Goal: Information Seeking & Learning: Learn about a topic

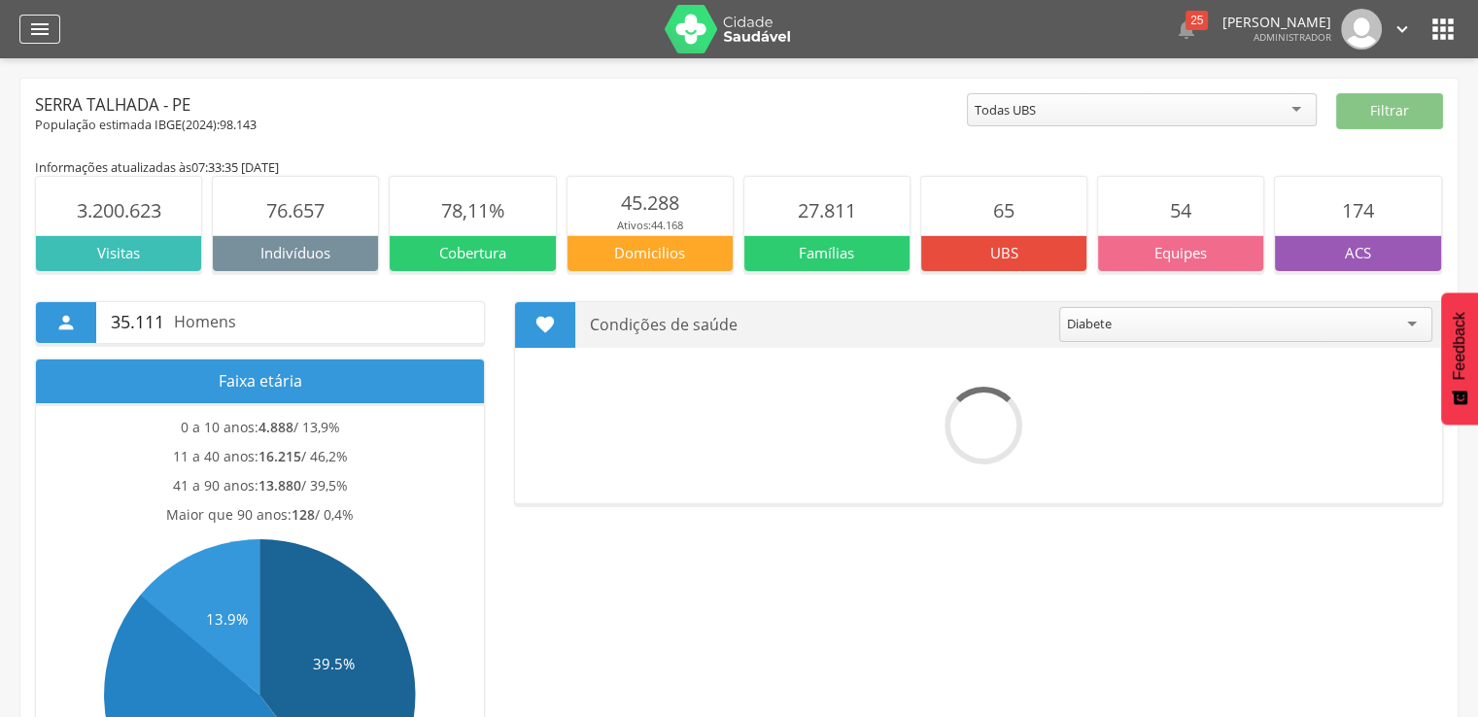
click at [30, 29] on icon "" at bounding box center [39, 28] width 23 height 23
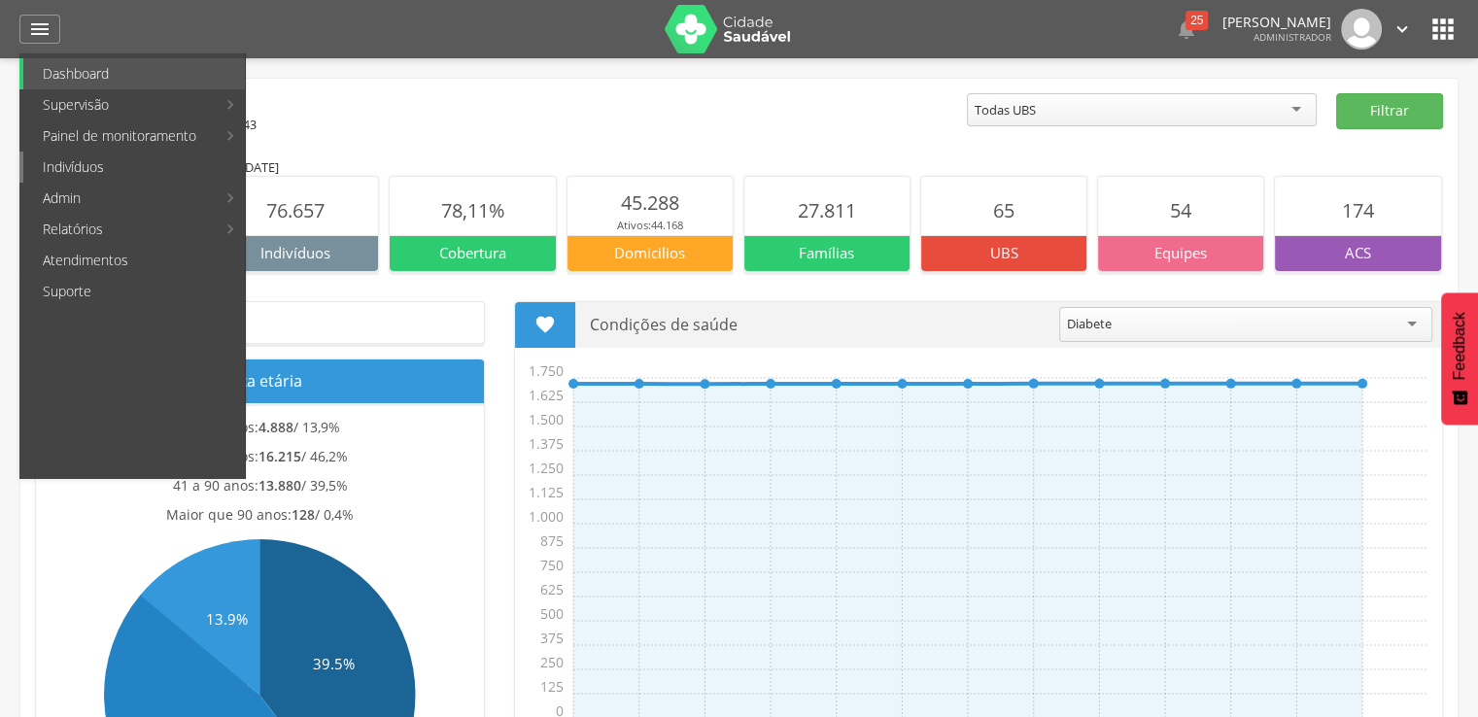
click at [88, 168] on link "Indivíduos" at bounding box center [134, 167] width 222 height 31
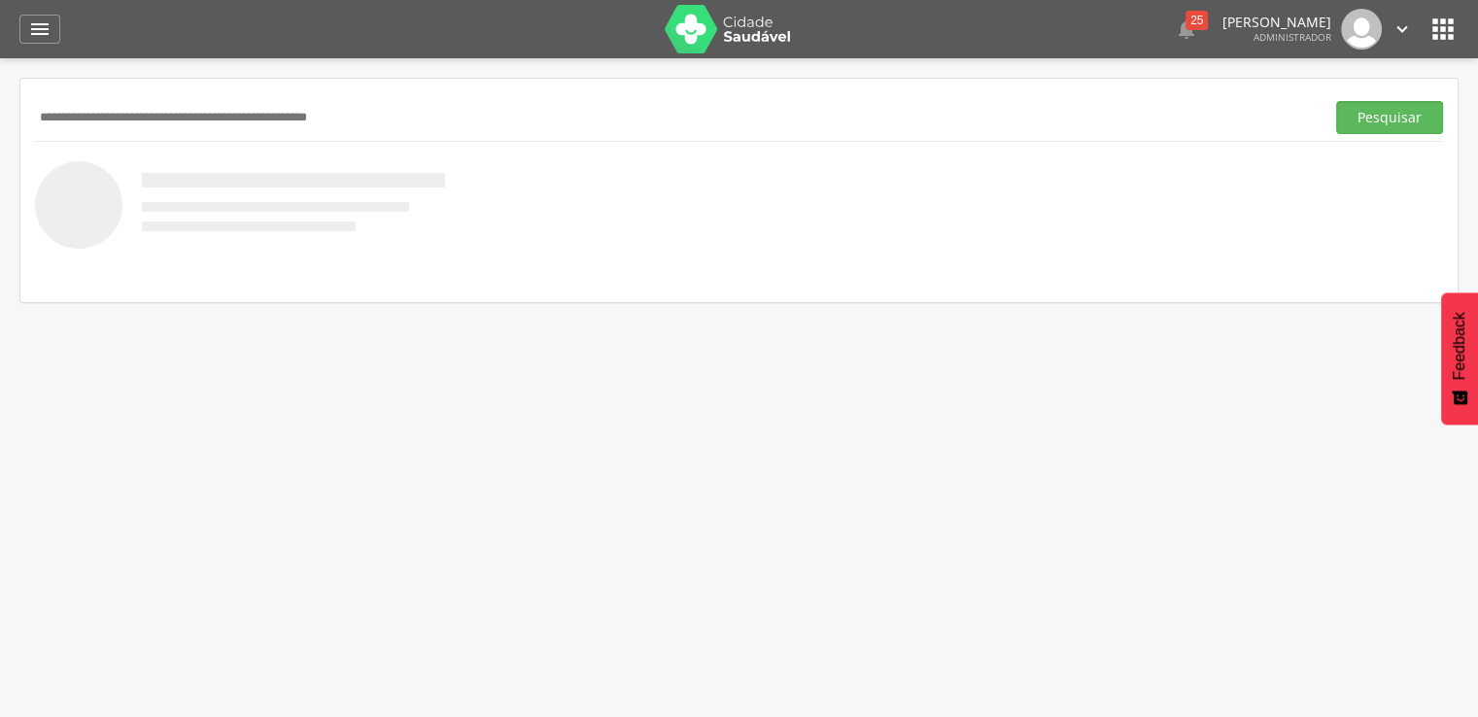
click at [195, 116] on input "text" at bounding box center [676, 117] width 1282 height 33
type input "**********"
click at [1388, 111] on button "Pesquisar" at bounding box center [1389, 117] width 107 height 33
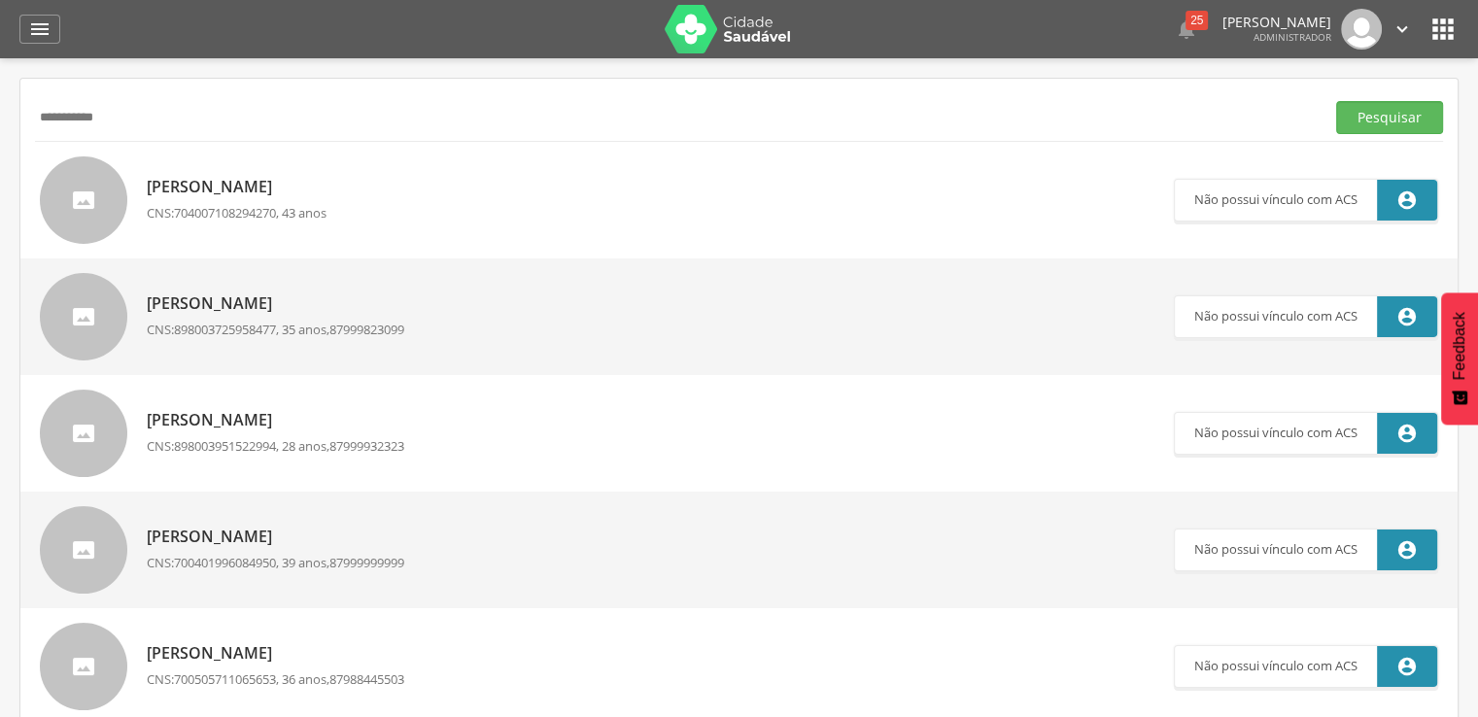
click at [220, 197] on p "[PERSON_NAME]" at bounding box center [237, 187] width 180 height 22
type input "**********"
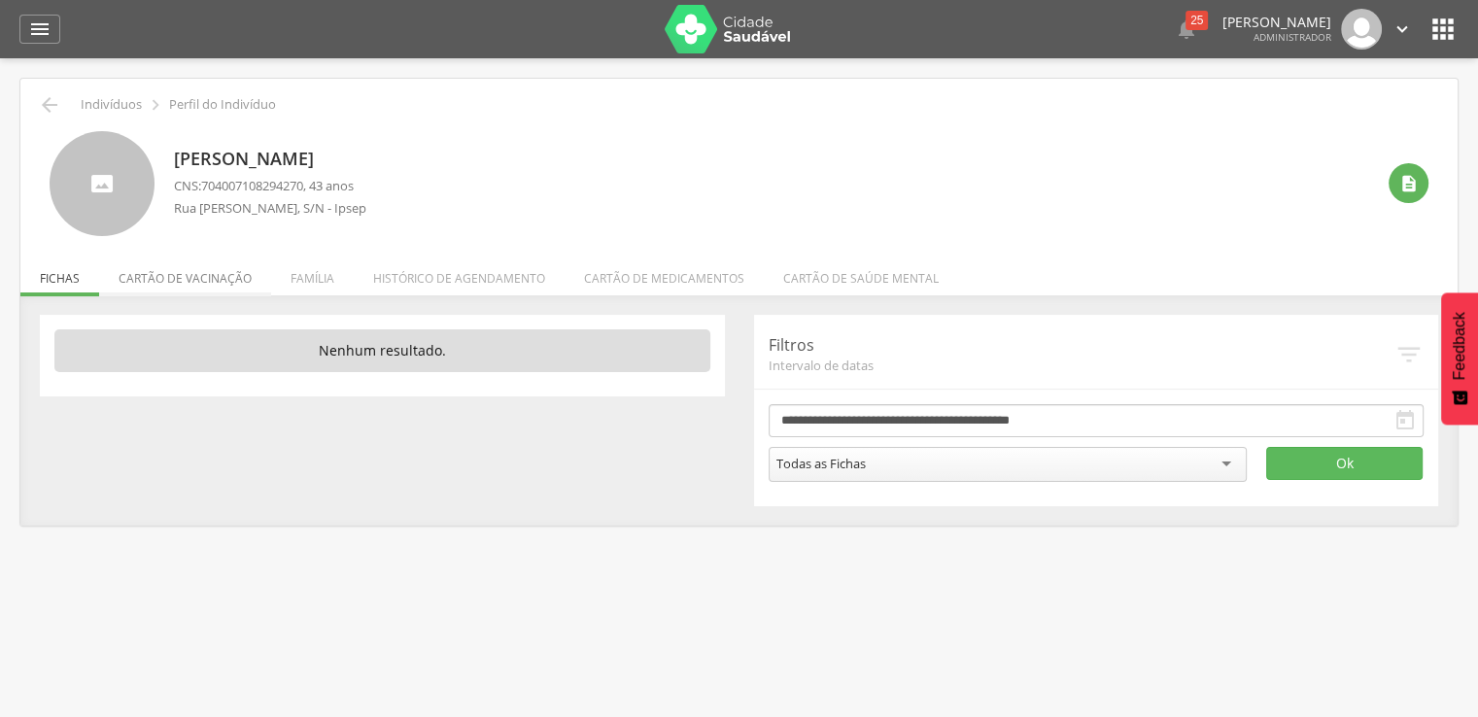
click at [237, 277] on li "Cartão de vacinação" at bounding box center [185, 274] width 172 height 46
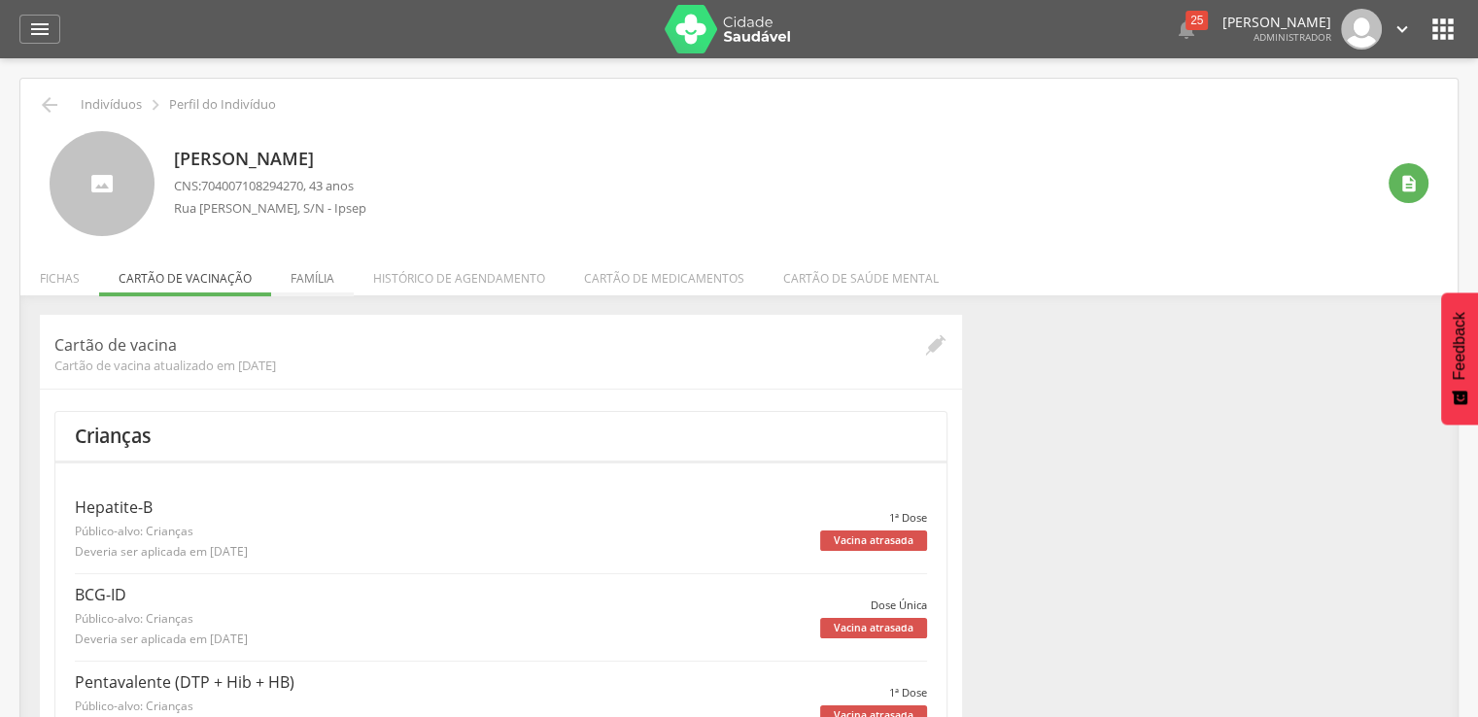
click at [307, 268] on li "Família" at bounding box center [312, 274] width 83 height 46
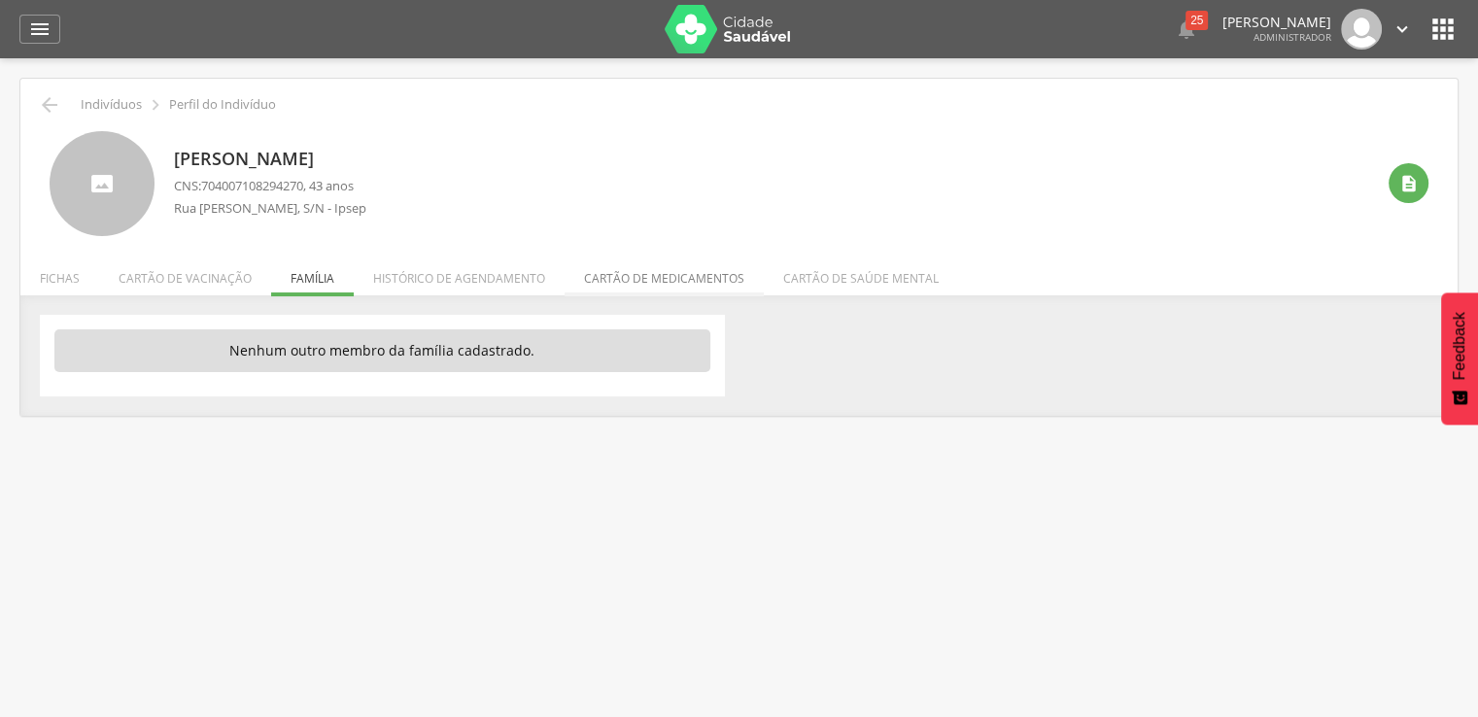
click at [668, 284] on li "Cartão de medicamentos" at bounding box center [663, 274] width 199 height 46
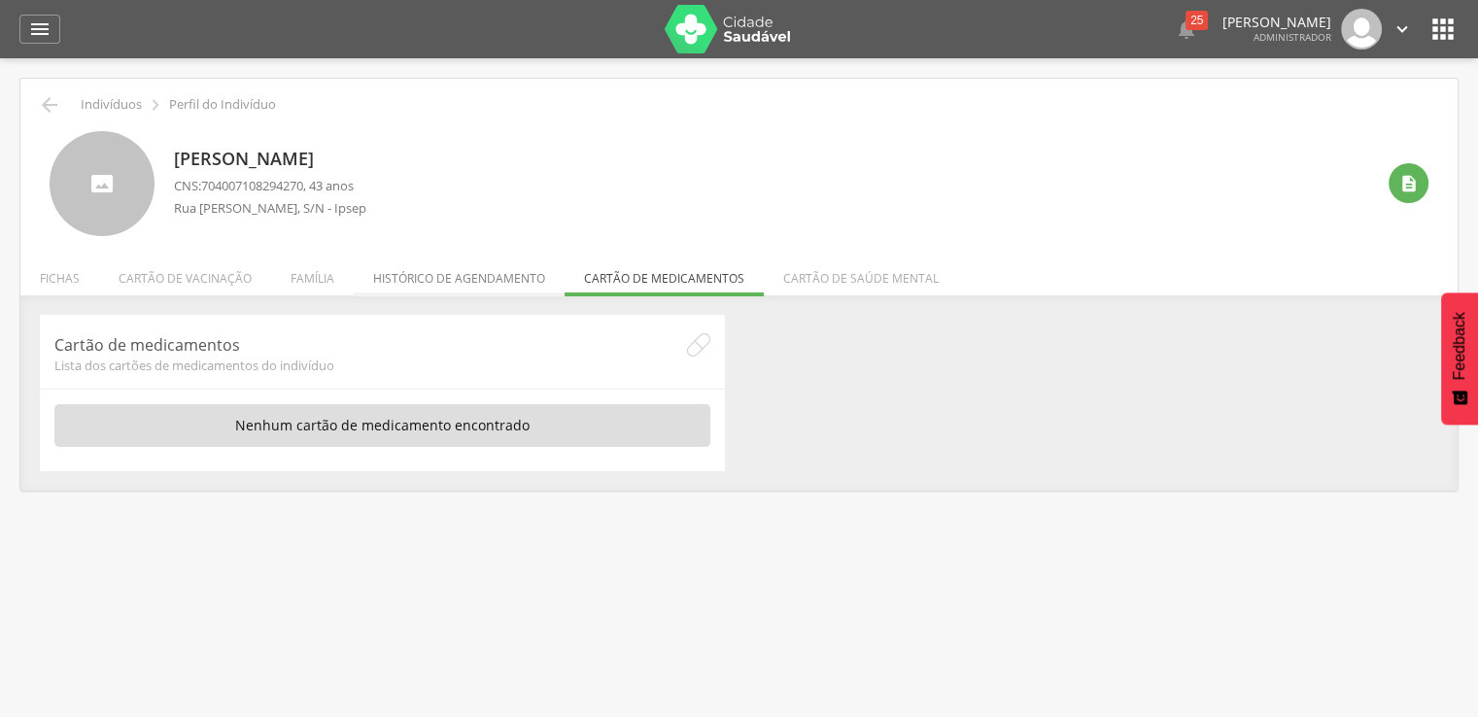
click at [458, 279] on li "Histórico de agendamento" at bounding box center [459, 274] width 211 height 46
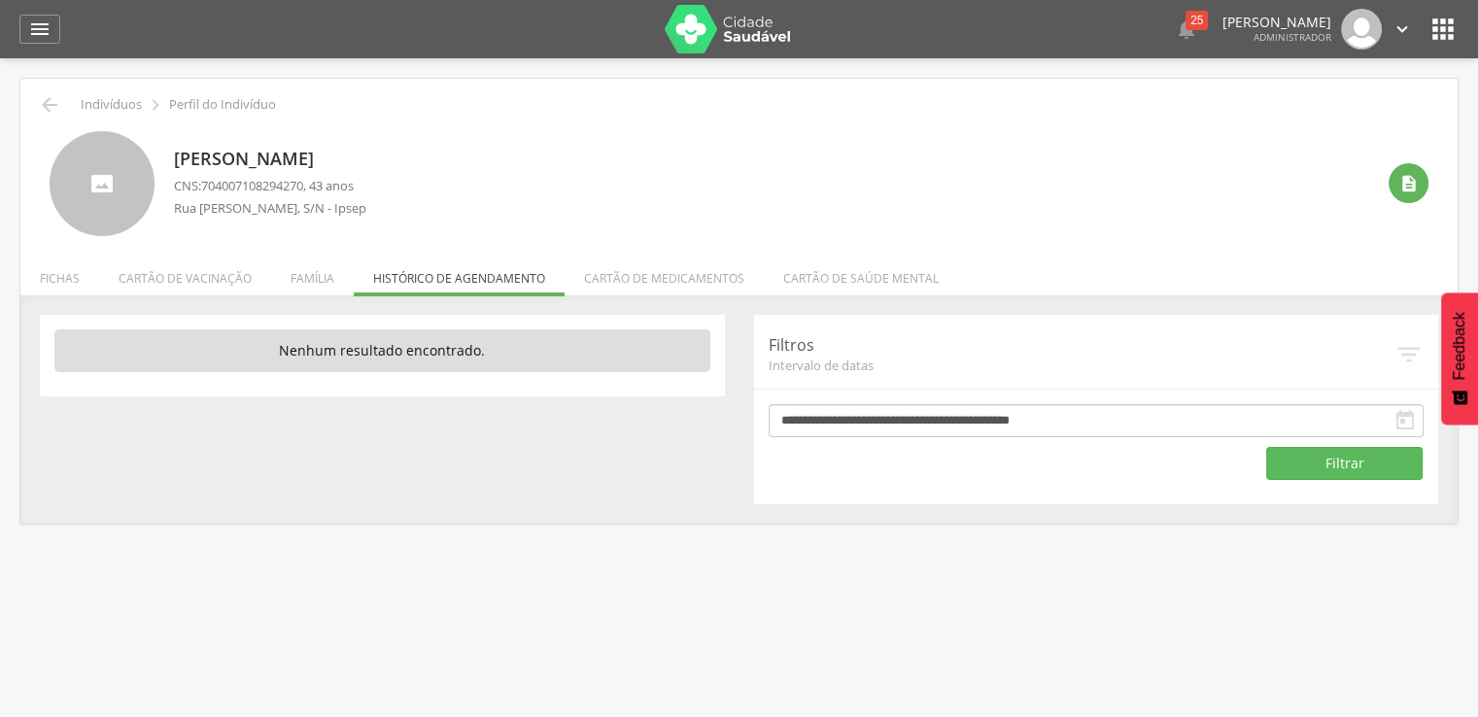
click at [1443, 26] on icon "" at bounding box center [1442, 29] width 31 height 31
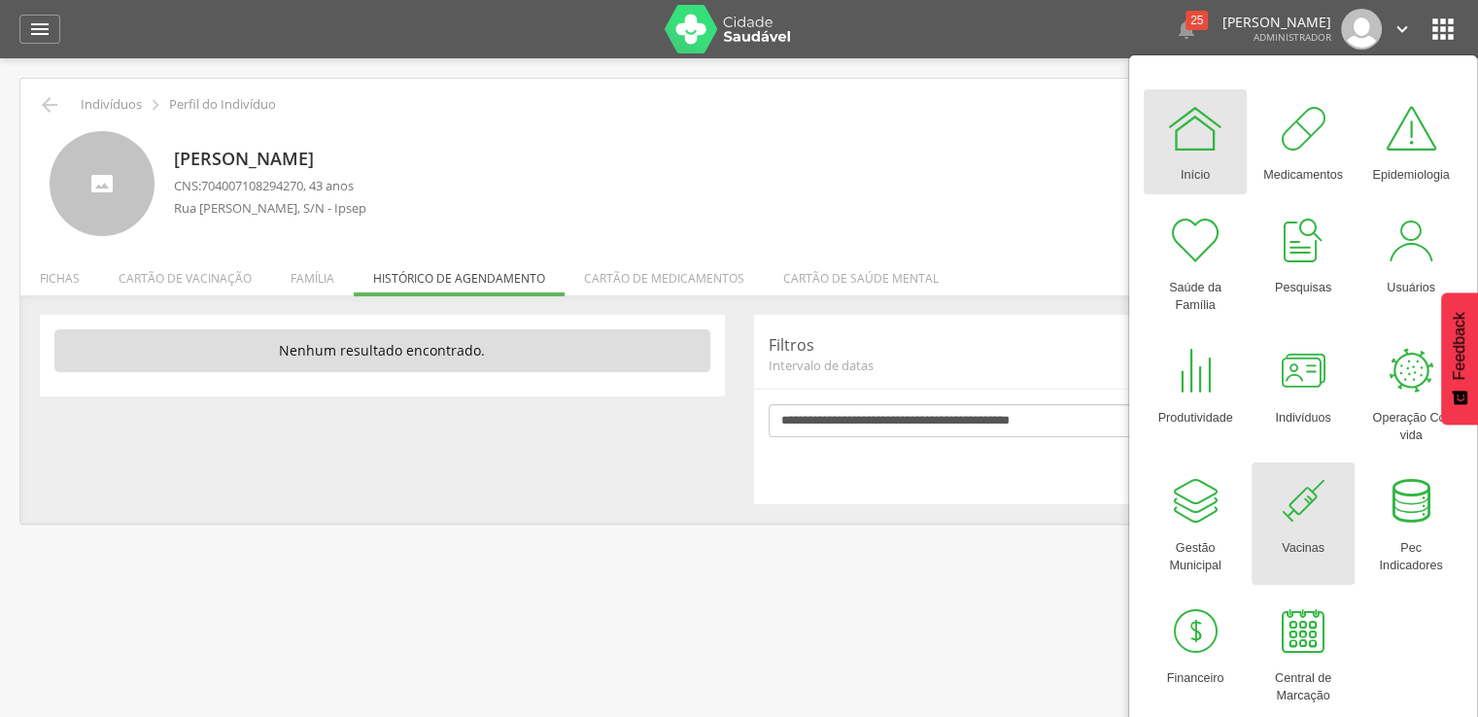
scroll to position [58, 0]
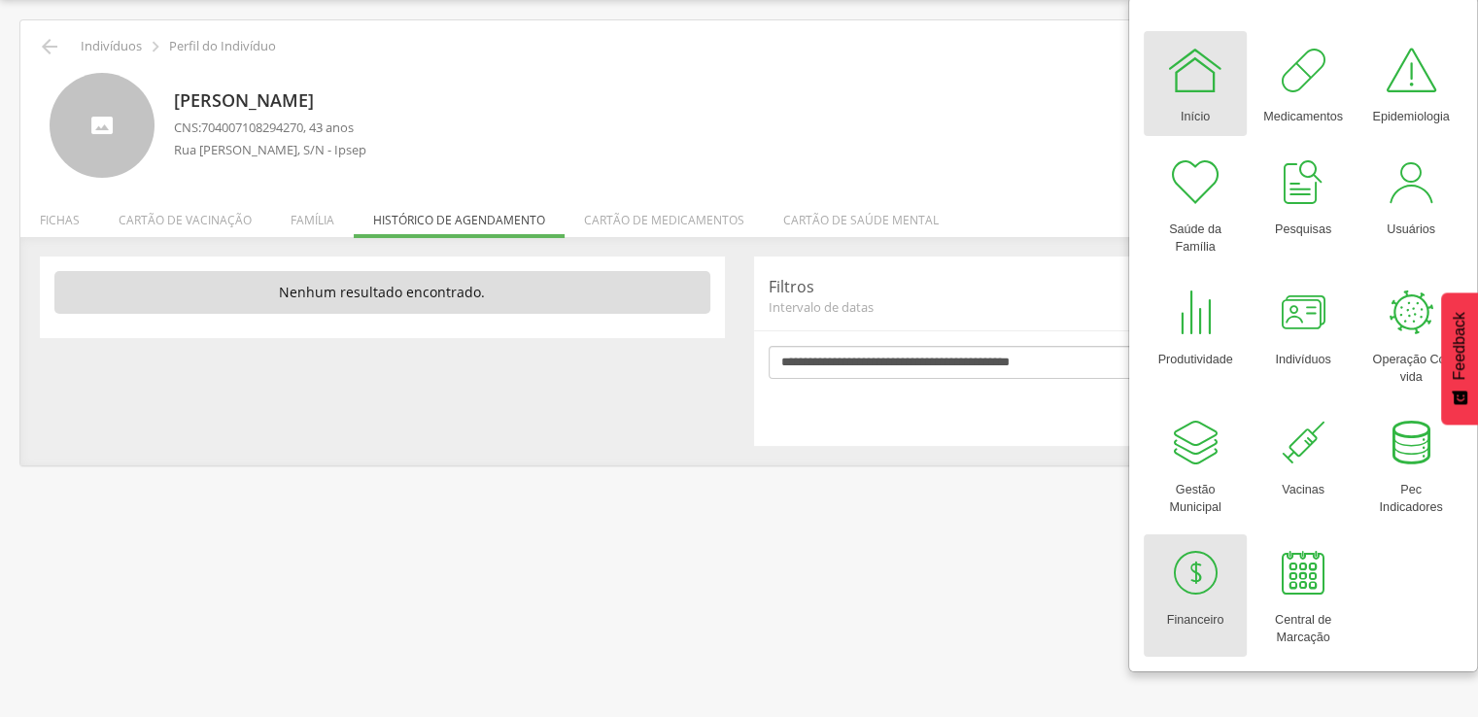
click at [1180, 586] on div at bounding box center [1195, 573] width 58 height 58
